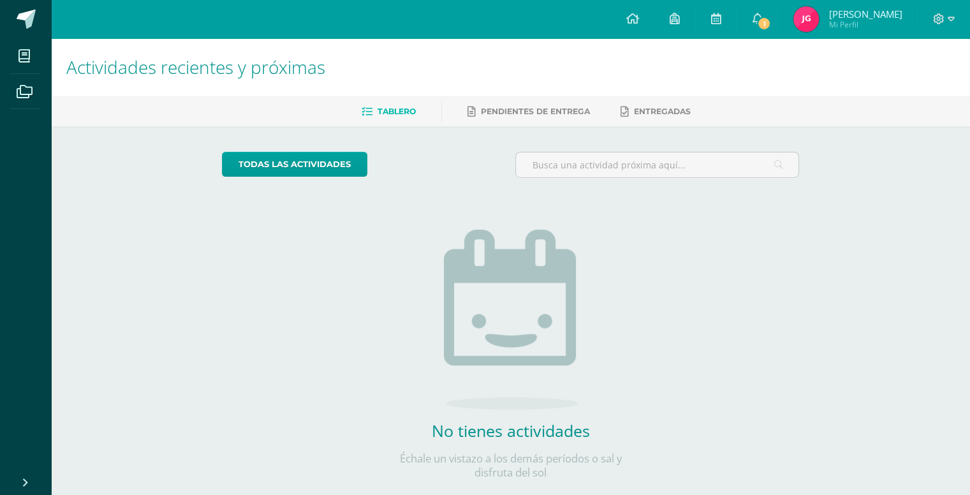
click at [807, 22] on img at bounding box center [807, 19] width 26 height 26
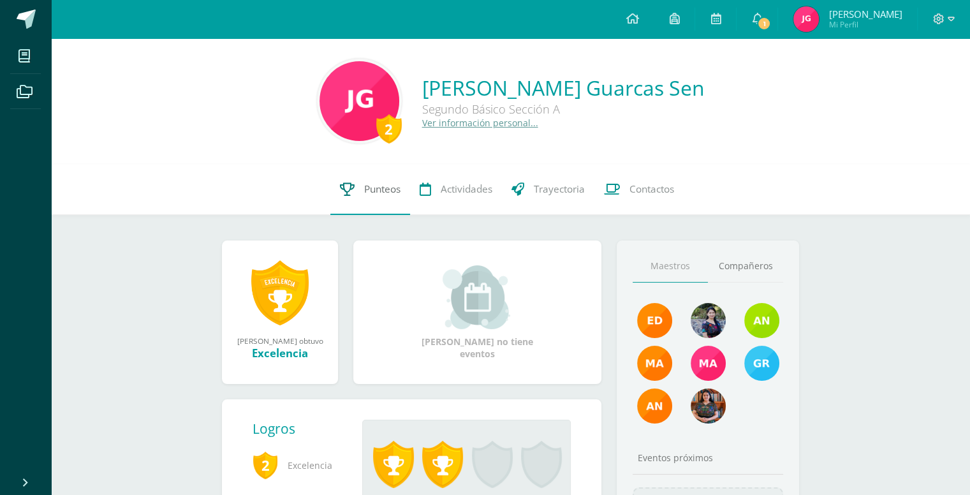
click at [398, 194] on span "Punteos" at bounding box center [382, 188] width 36 height 13
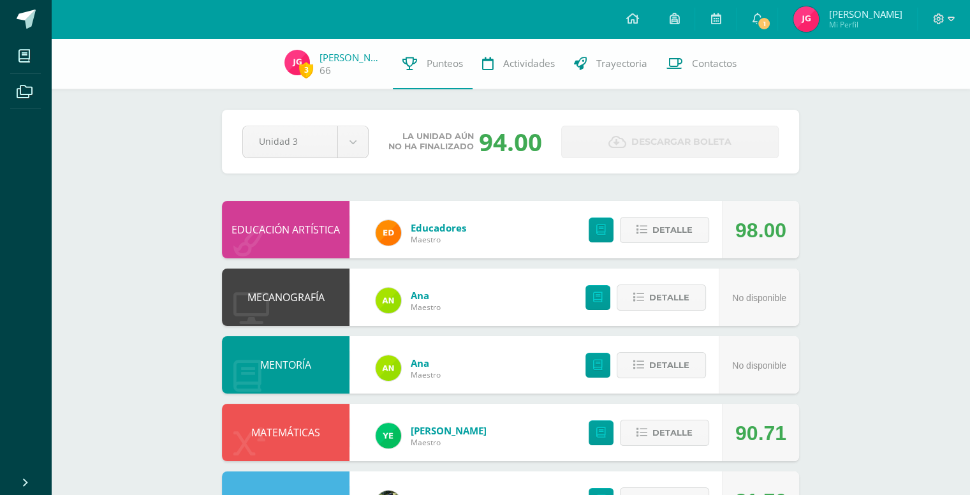
click at [597, 253] on div "Detalle" at bounding box center [646, 229] width 152 height 57
click at [595, 245] on div "Detalle" at bounding box center [646, 229] width 152 height 57
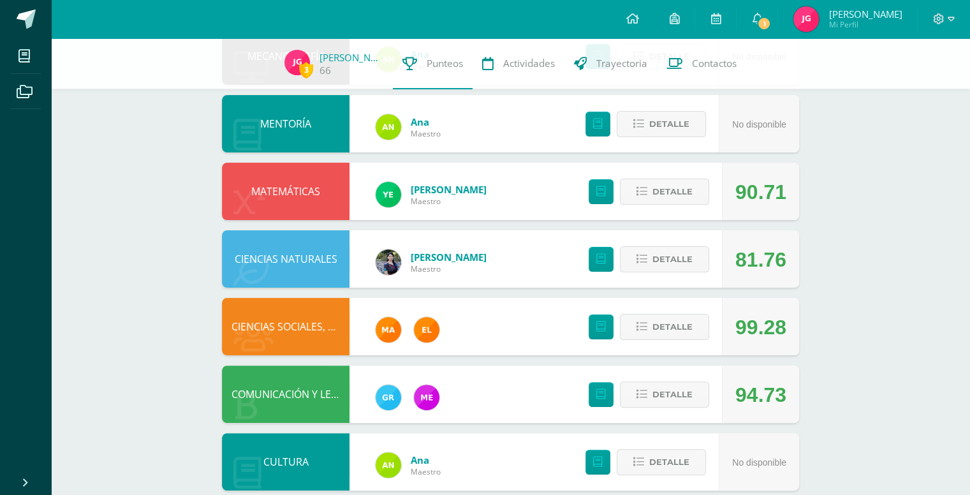
scroll to position [247, 0]
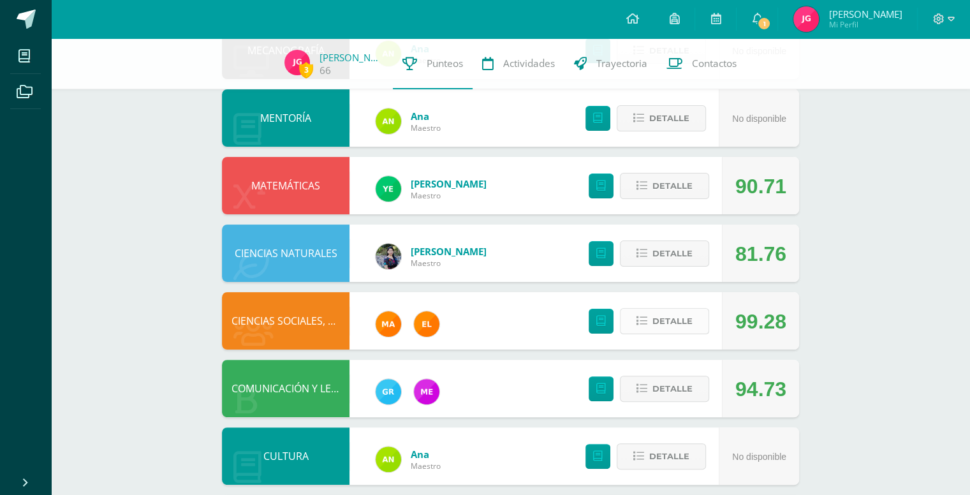
click at [655, 312] on span "Detalle" at bounding box center [673, 321] width 40 height 24
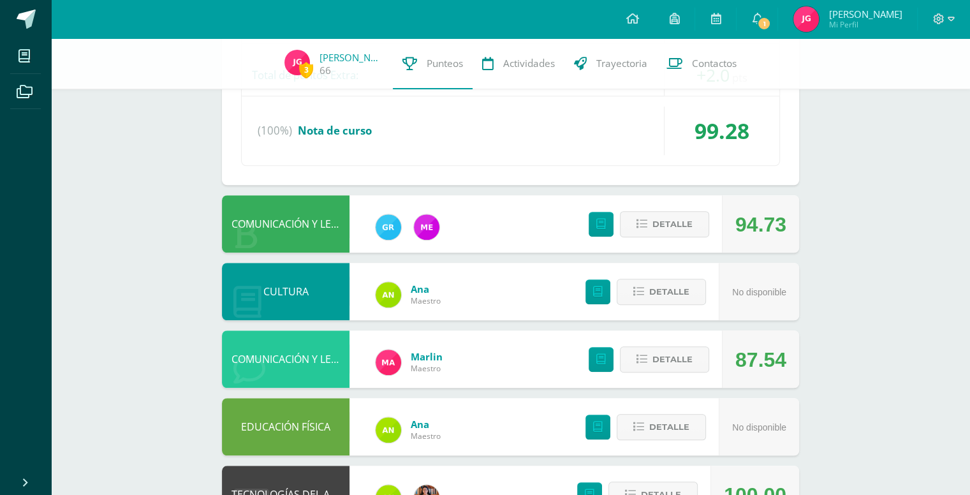
scroll to position [907, 0]
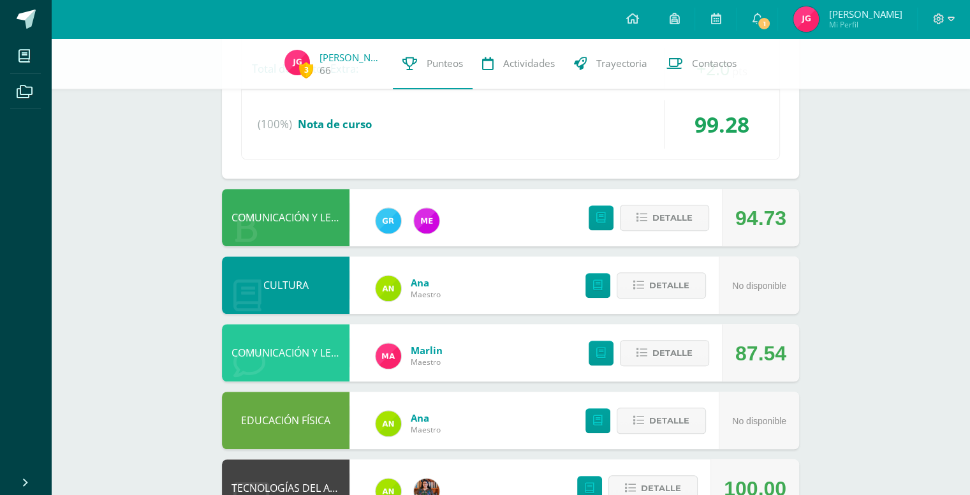
drag, startPoint x: 613, startPoint y: 265, endPoint x: 734, endPoint y: 234, distance: 124.6
click at [690, 228] on span "Detalle" at bounding box center [673, 218] width 40 height 24
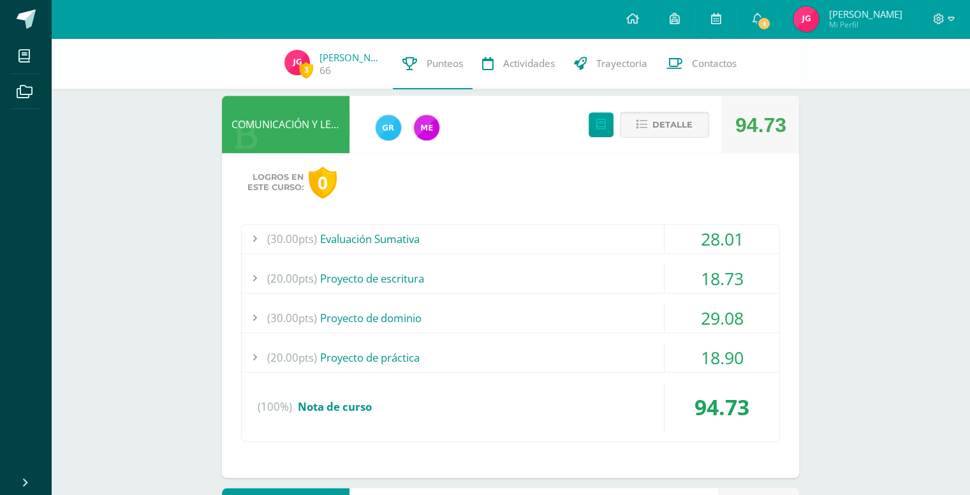
scroll to position [1012, 0]
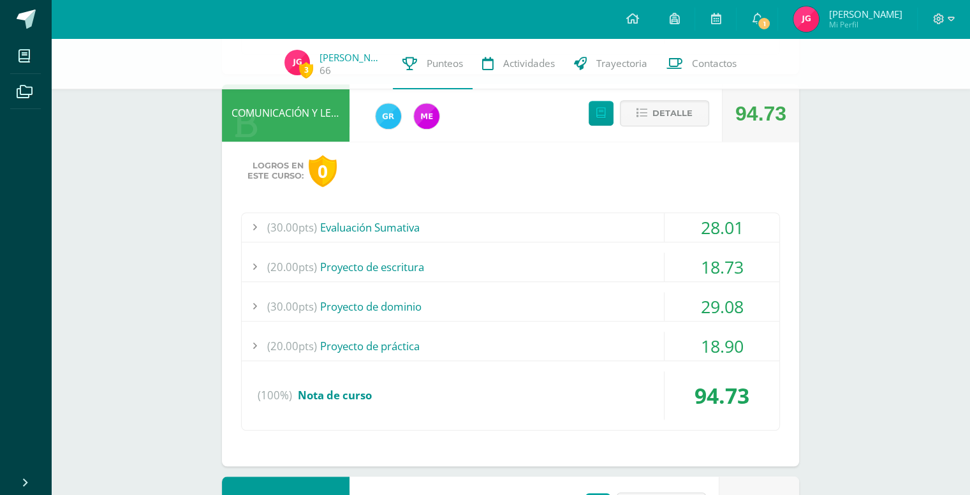
click at [386, 302] on div "(30.00pts) Proyecto de dominio" at bounding box center [511, 306] width 538 height 29
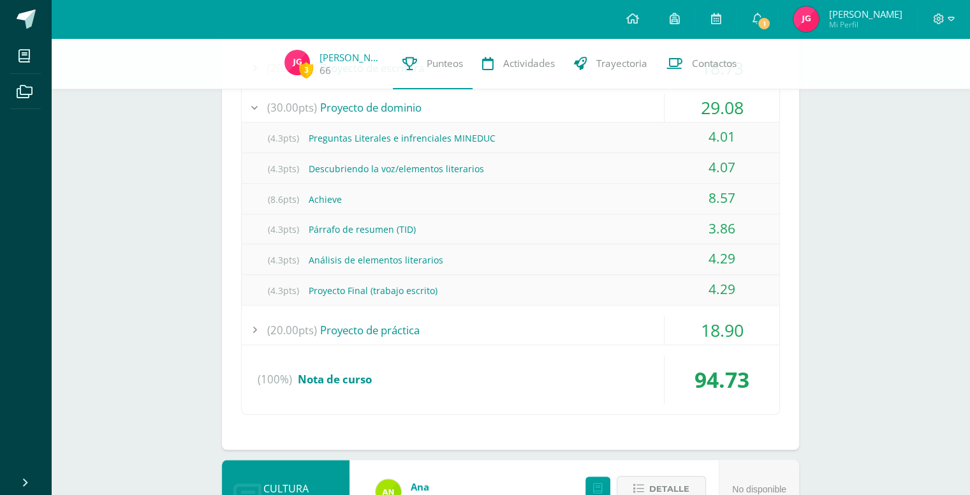
scroll to position [917, 0]
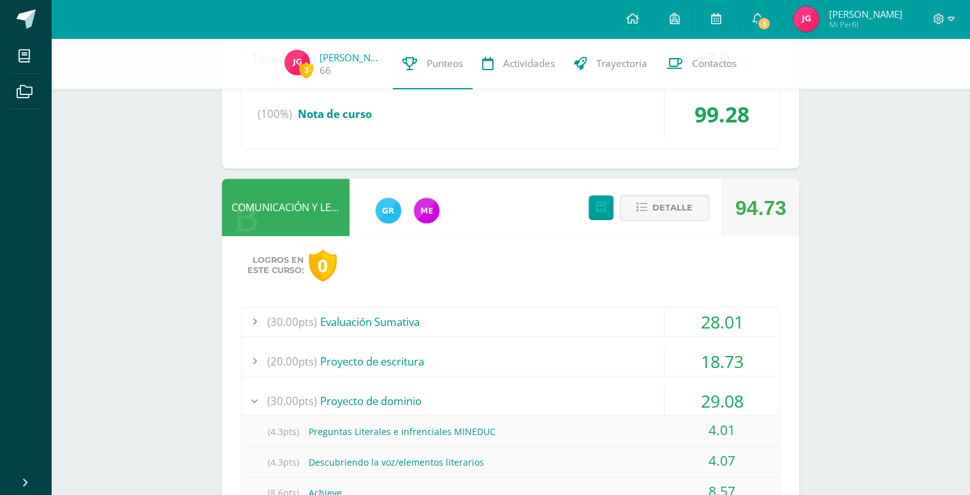
drag, startPoint x: 475, startPoint y: 313, endPoint x: 404, endPoint y: 322, distance: 70.8
click at [404, 322] on div "(30.00pts) Evaluación Sumativa" at bounding box center [511, 321] width 538 height 29
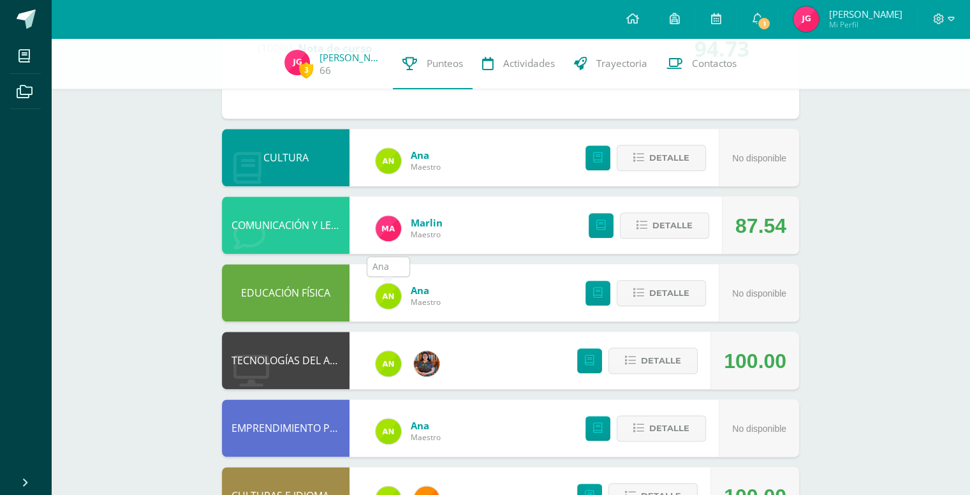
scroll to position [1461, 0]
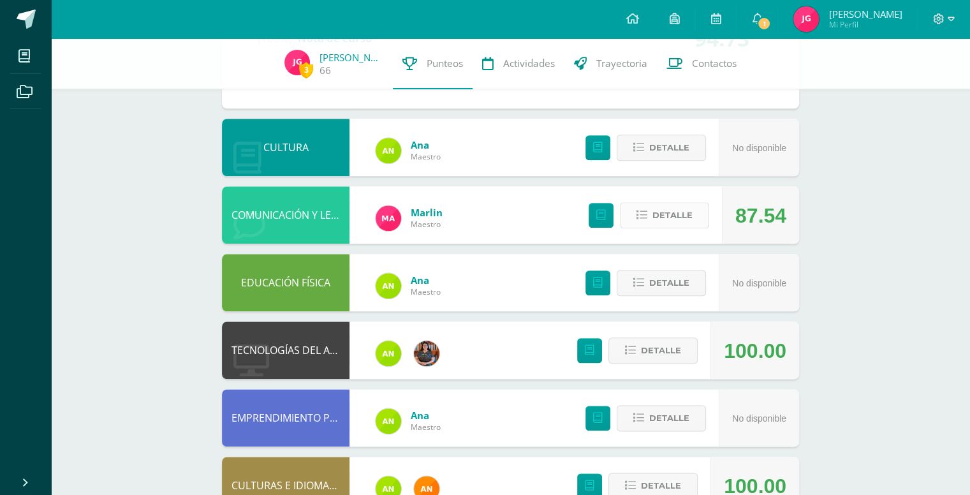
click at [658, 207] on span "Detalle" at bounding box center [673, 215] width 40 height 24
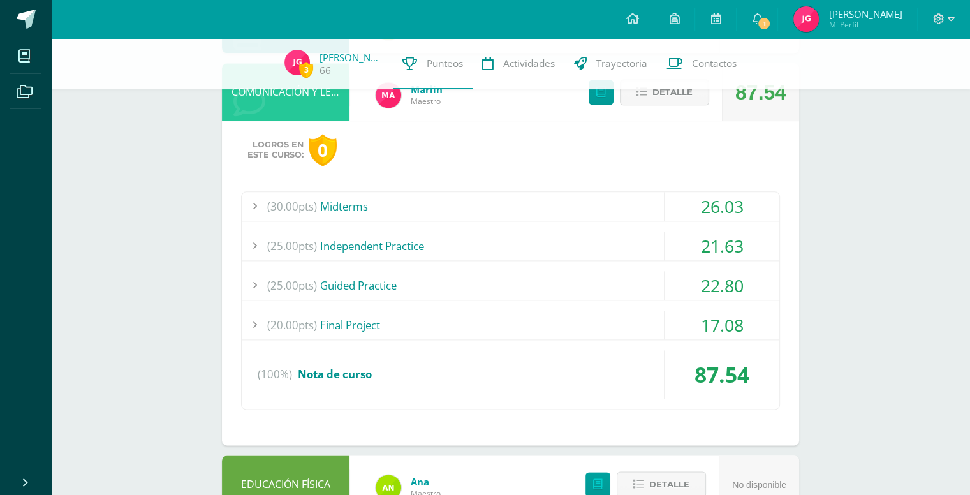
scroll to position [1585, 0]
click at [354, 197] on div "(30.00pts) Midterms" at bounding box center [511, 205] width 538 height 29
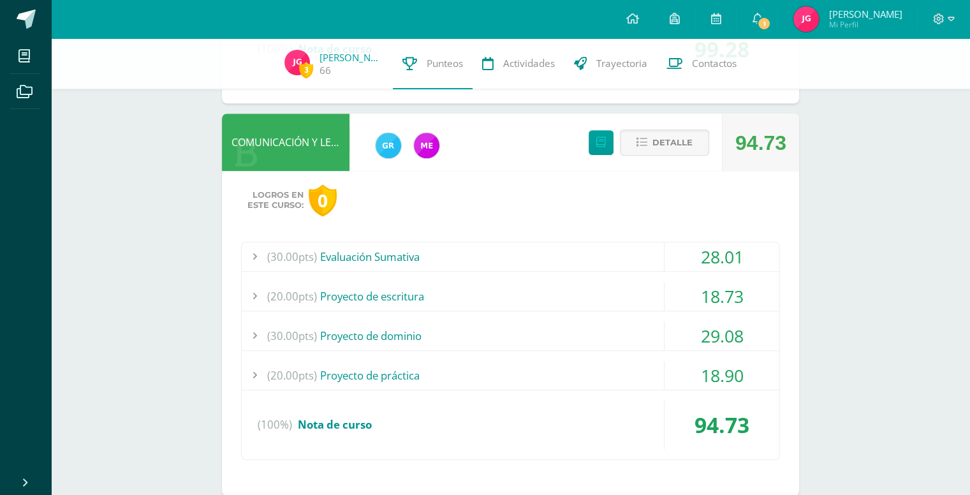
scroll to position [982, 0]
click at [403, 332] on div "(30.00pts) Proyecto de dominio" at bounding box center [511, 336] width 538 height 29
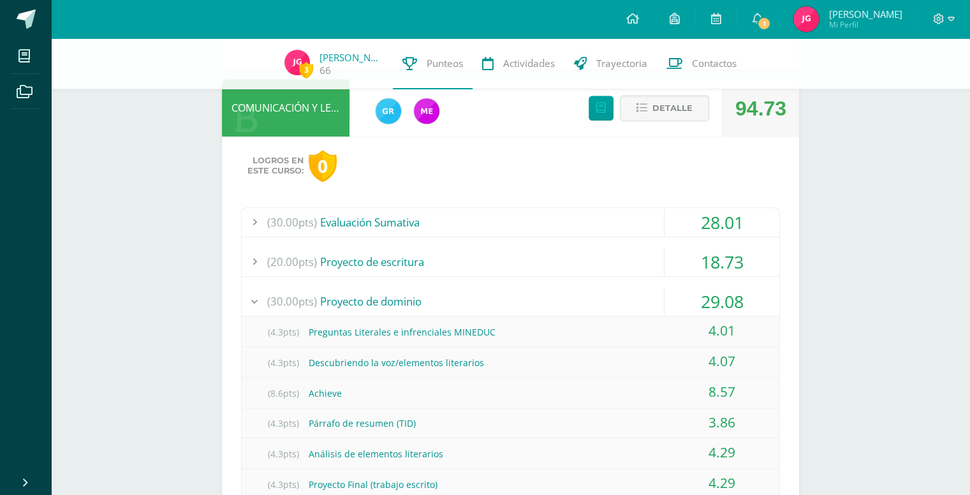
scroll to position [1017, 0]
drag, startPoint x: 403, startPoint y: 332, endPoint x: 880, endPoint y: 369, distance: 477.9
click at [880, 369] on div "3 Jade Guarcas 66 Punteos Actividades Trayectoria Contactos Pendiente Unidad 3 …" at bounding box center [510, 210] width 919 height 2378
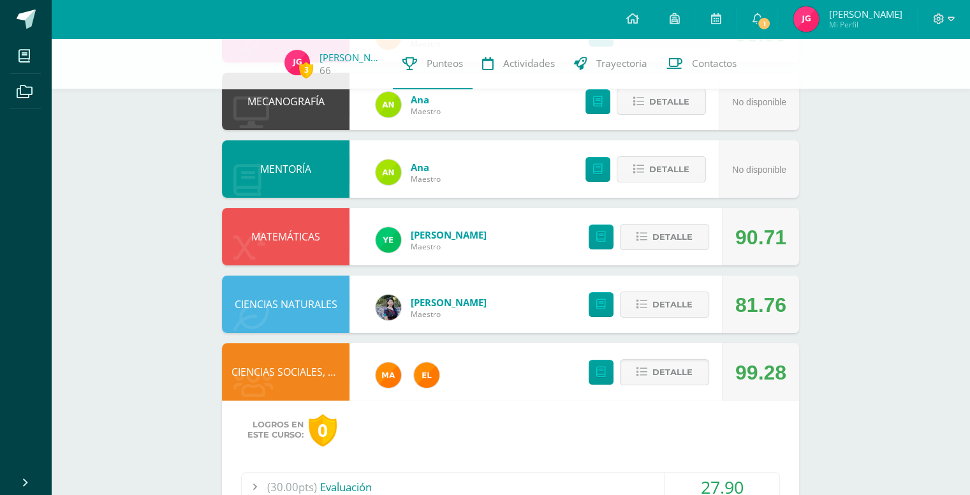
scroll to position [91, 0]
